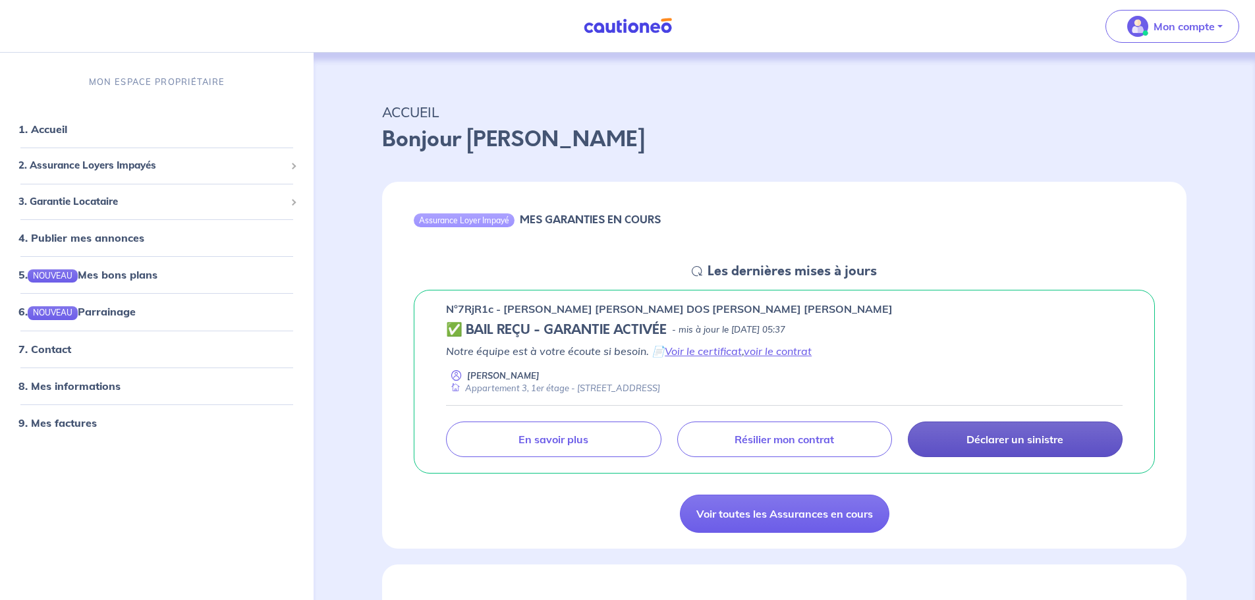
click at [1045, 449] on link "Déclarer un sinistre" at bounding box center [1015, 440] width 215 height 36
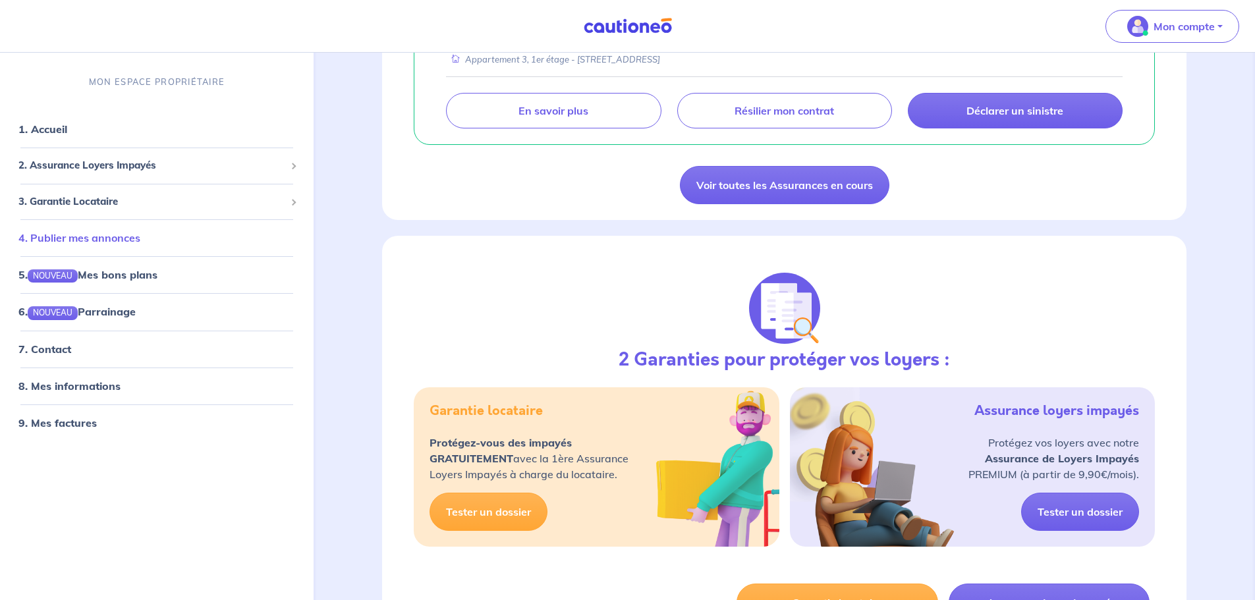
scroll to position [330, 0]
click at [76, 418] on link "9. Mes factures" at bounding box center [56, 423] width 76 height 13
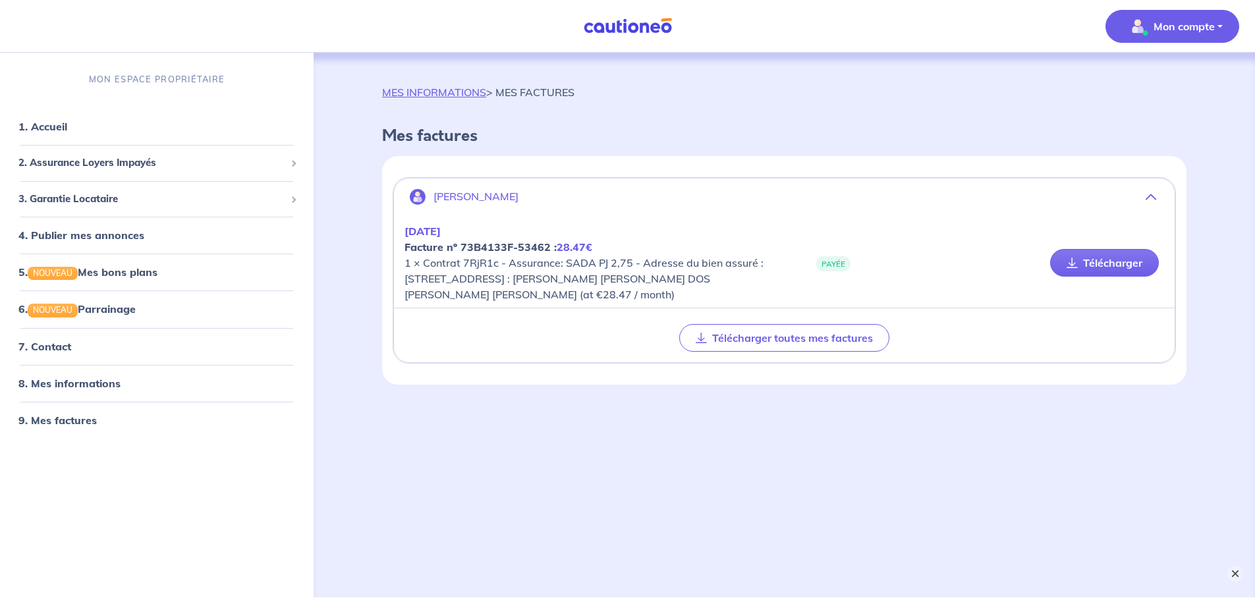
click at [1236, 574] on button "×" at bounding box center [1236, 574] width 16 height 16
click at [67, 382] on link "8. Mes informations" at bounding box center [67, 383] width 98 height 13
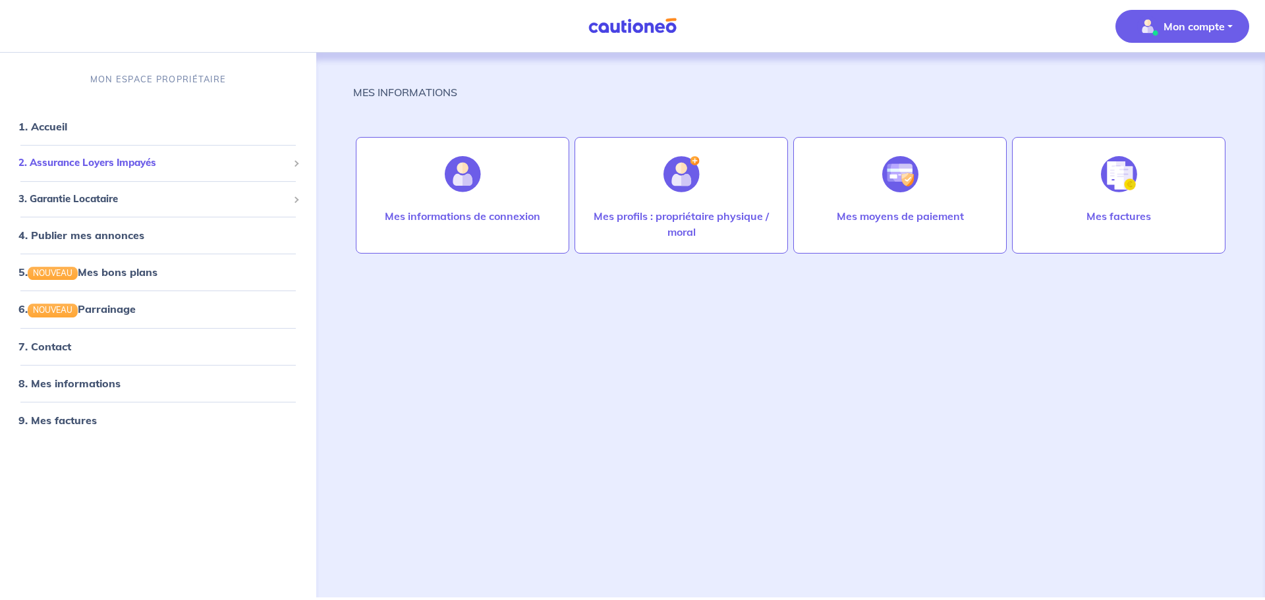
click at [113, 173] on div "2. Assurance Loyers Impayés" at bounding box center [158, 163] width 306 height 26
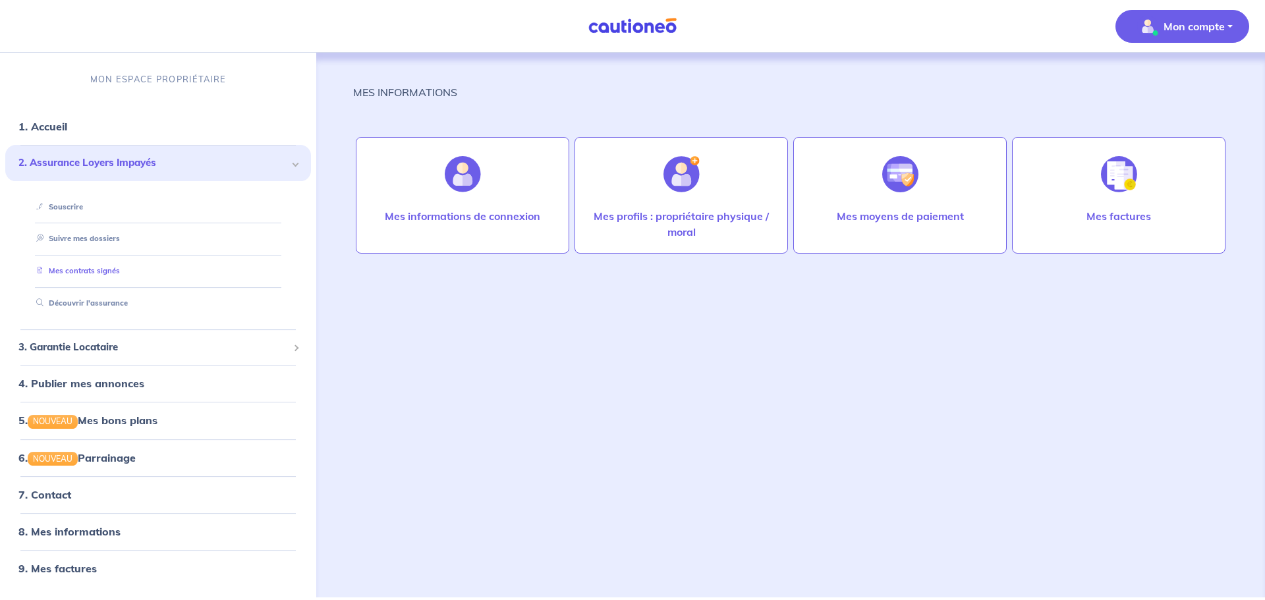
click at [85, 273] on link "Mes contrats signés" at bounding box center [75, 270] width 89 height 9
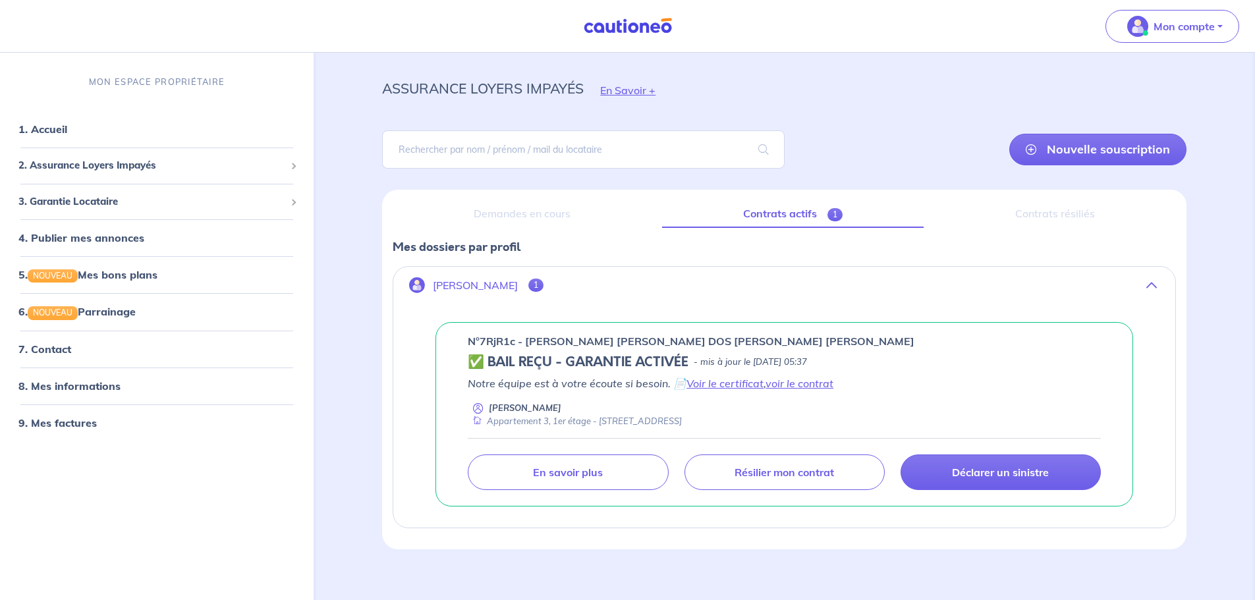
scroll to position [36, 0]
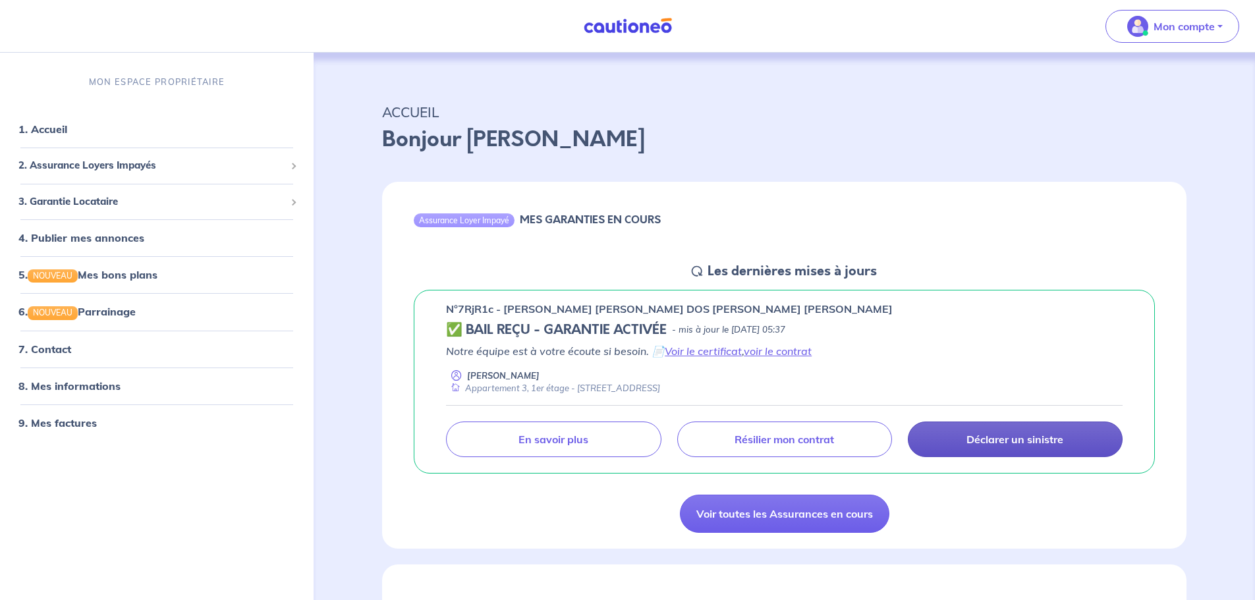
click at [1049, 438] on p "Déclarer un sinistre" at bounding box center [1015, 439] width 97 height 13
